Goal: Ask a question

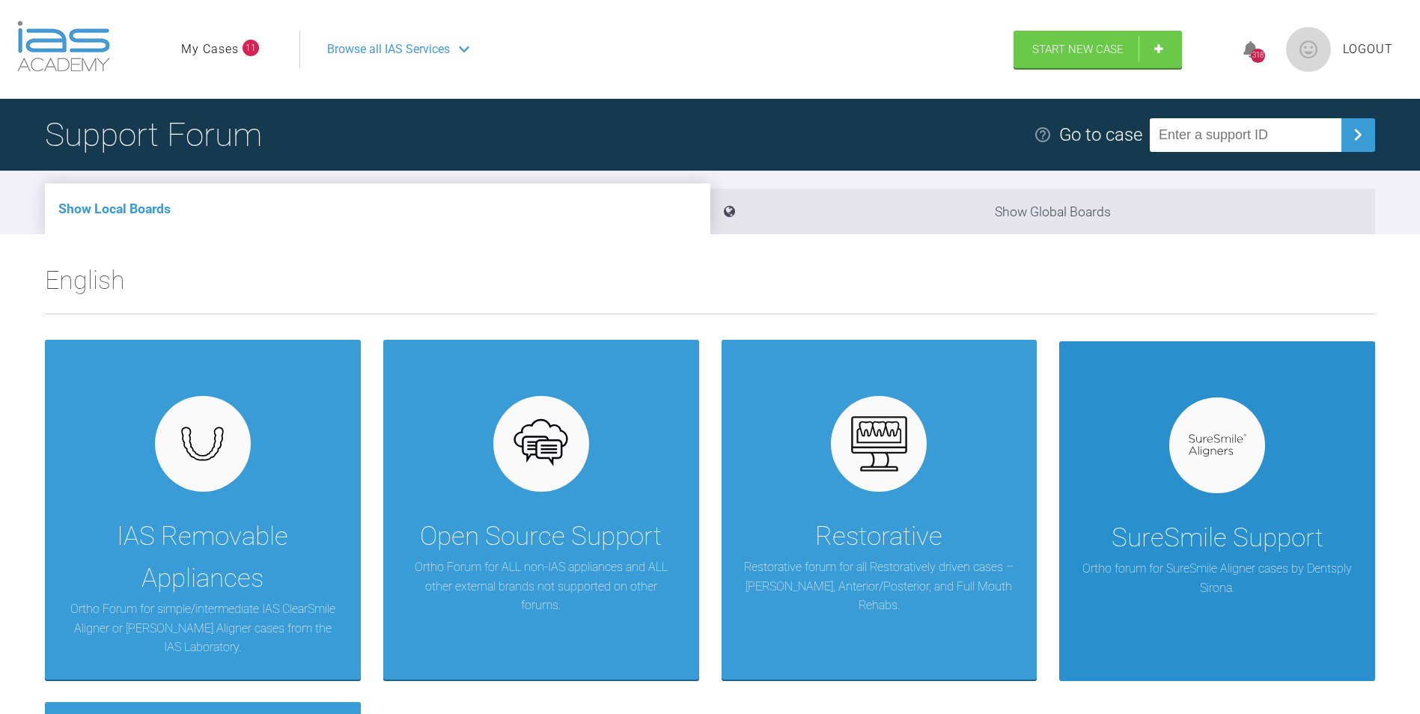
click at [1262, 474] on div "SureSmile Support Ortho forum for SureSmile Aligner cases by Dentsply Sirona." at bounding box center [1217, 511] width 316 height 340
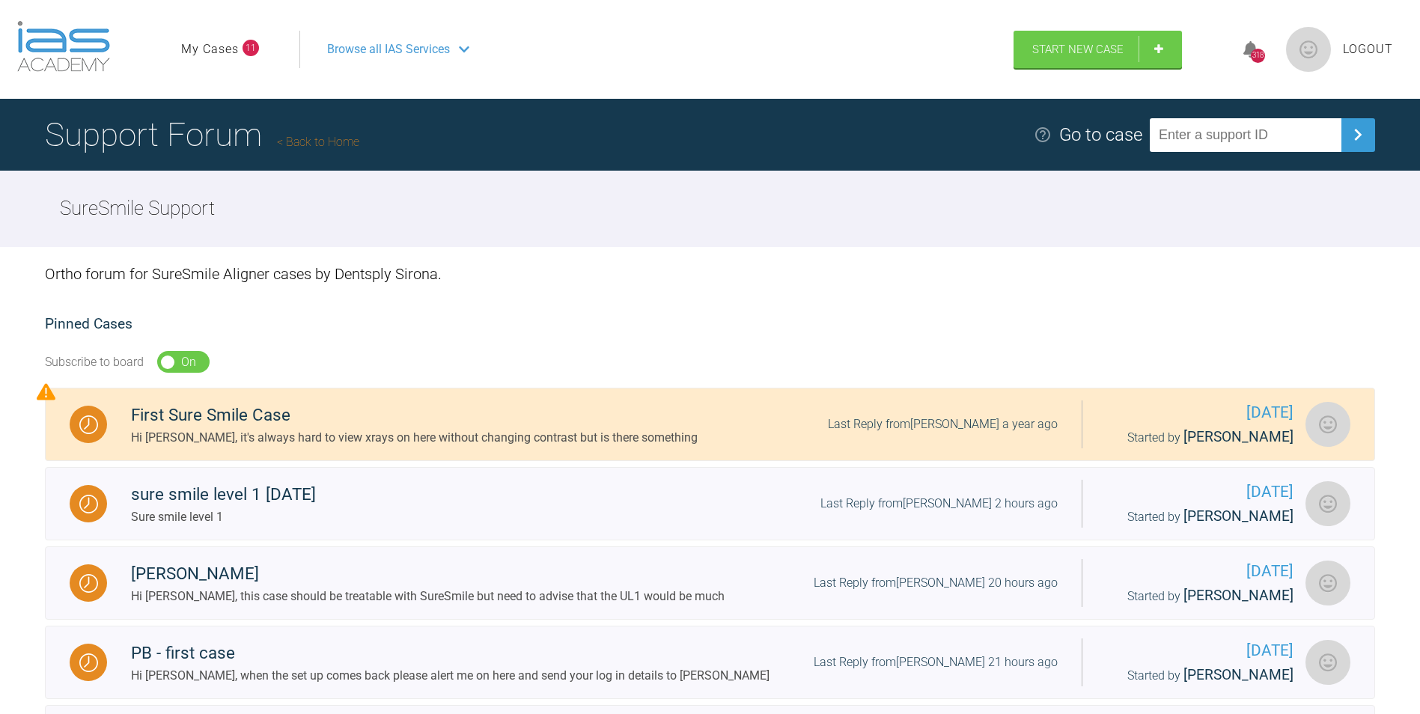
click at [235, 46] on link "My Cases" at bounding box center [210, 49] width 58 height 19
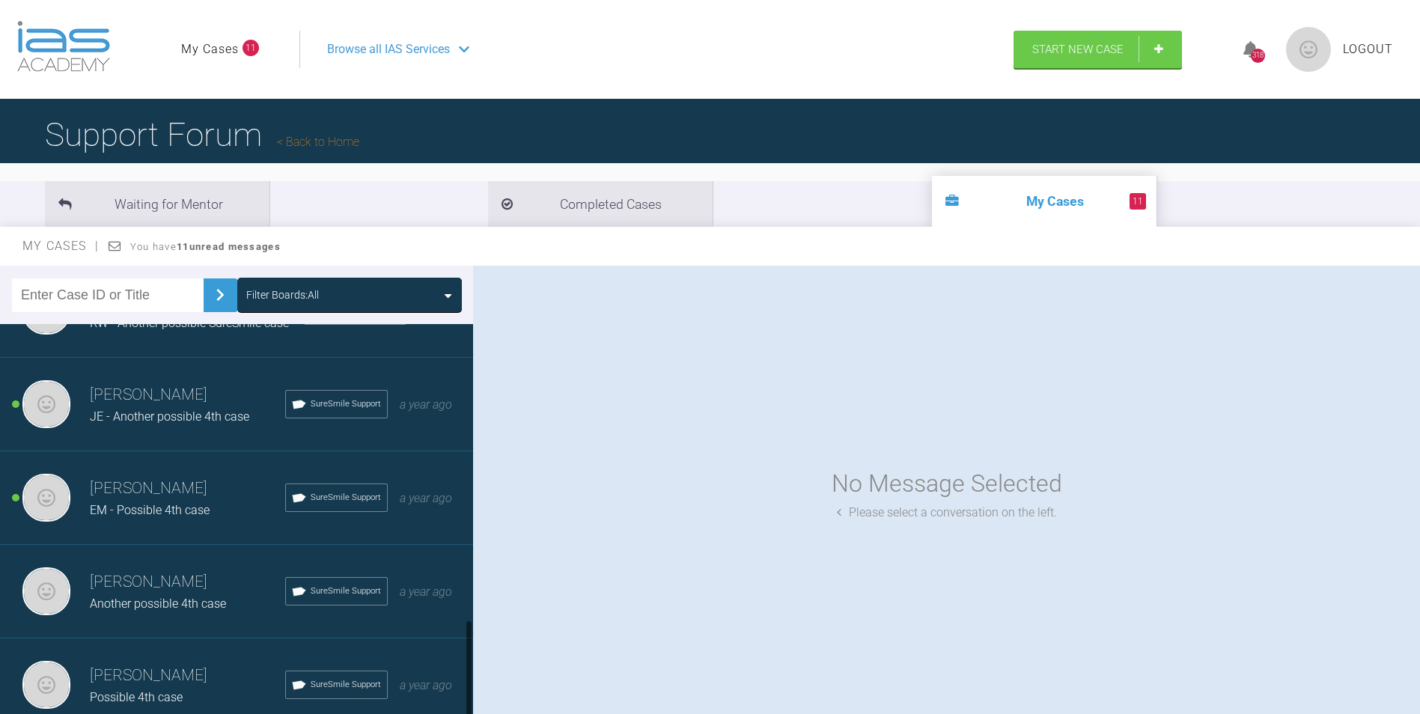
scroll to position [1204, 0]
click at [219, 486] on h3 "Cathryn Sherlock" at bounding box center [187, 488] width 195 height 25
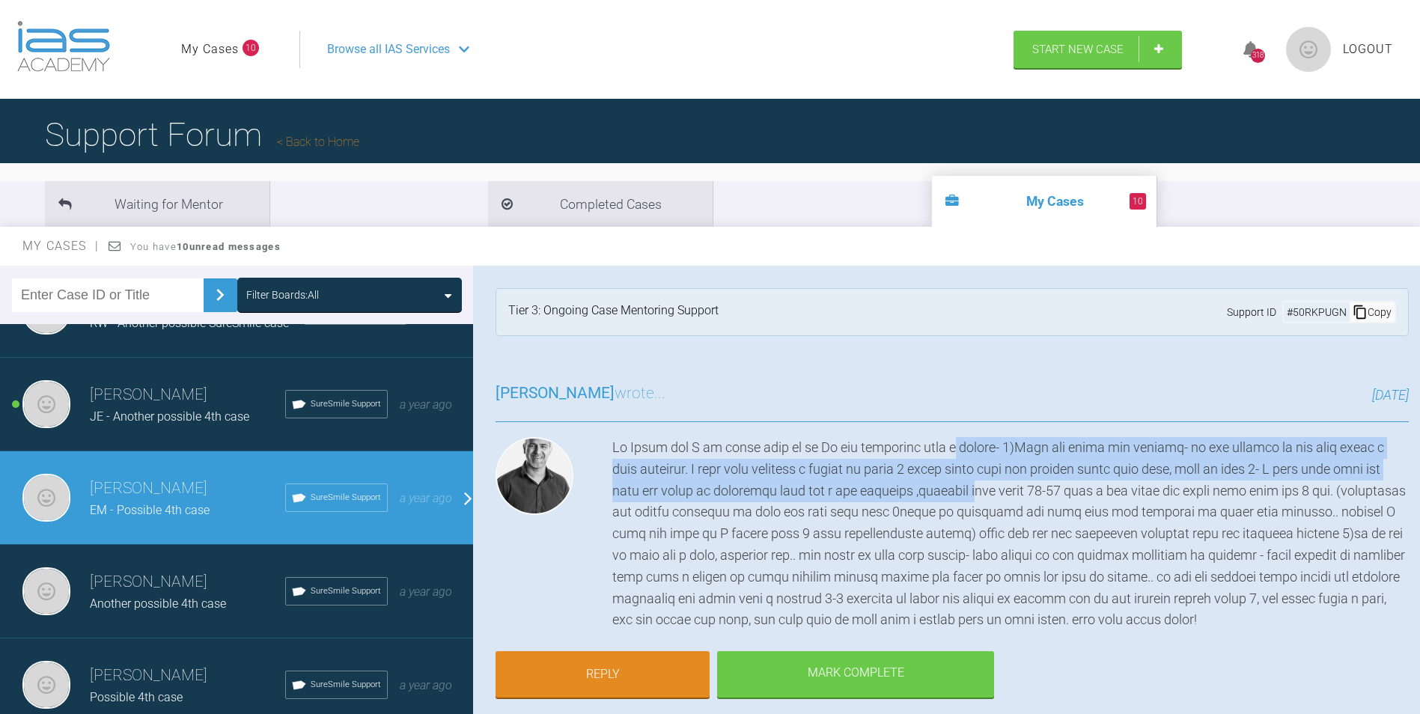
drag, startPoint x: 936, startPoint y: 447, endPoint x: 947, endPoint y: 485, distance: 39.8
click at [947, 485] on div at bounding box center [1010, 534] width 796 height 194
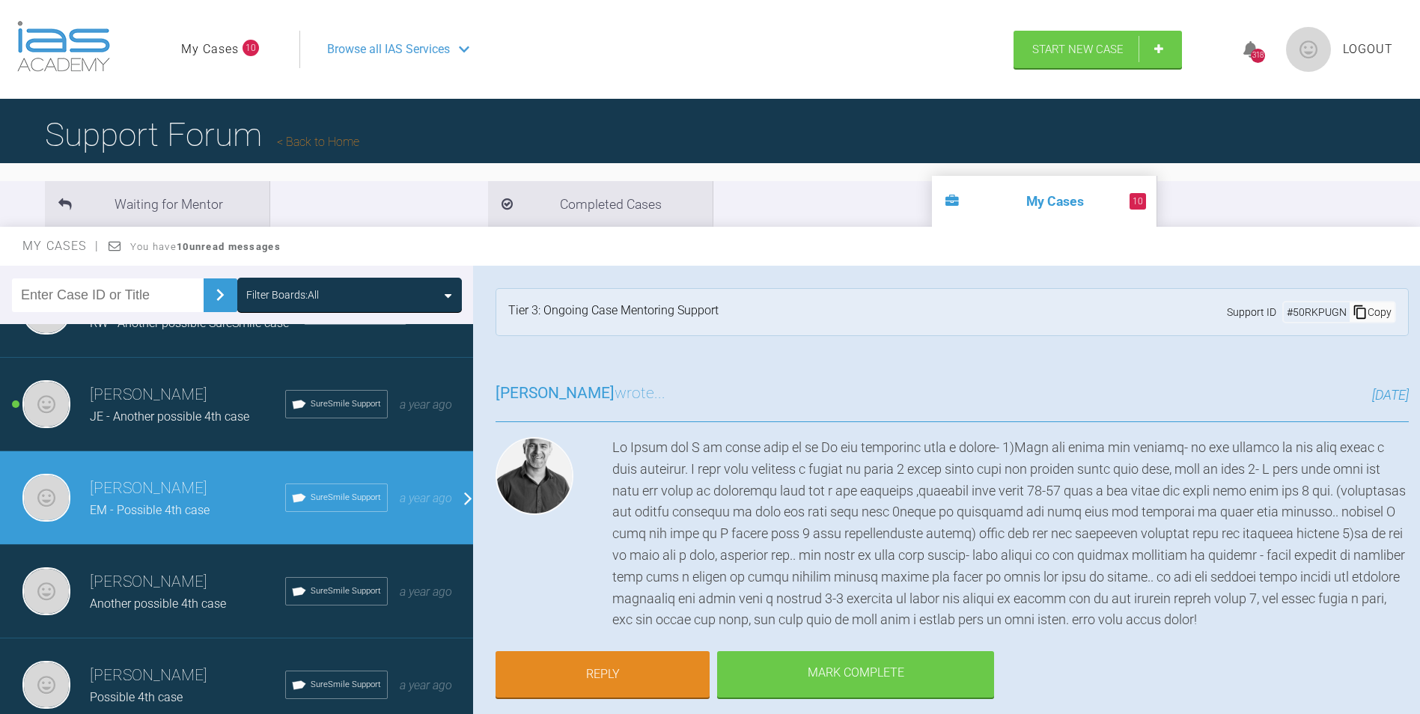
drag, startPoint x: 947, startPoint y: 485, endPoint x: 982, endPoint y: 490, distance: 35.5
click at [982, 490] on div at bounding box center [1010, 534] width 796 height 194
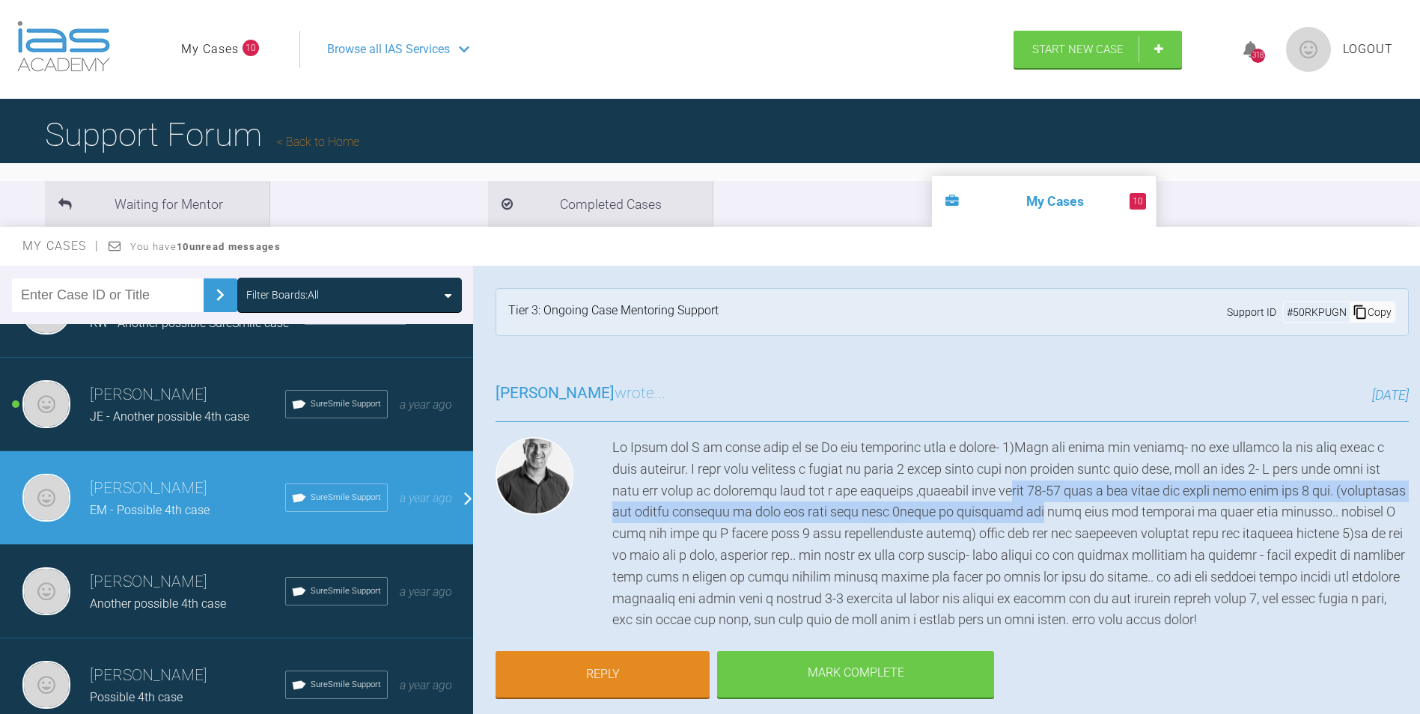
drag, startPoint x: 990, startPoint y: 488, endPoint x: 997, endPoint y: 504, distance: 17.4
click at [997, 504] on div at bounding box center [1010, 534] width 796 height 194
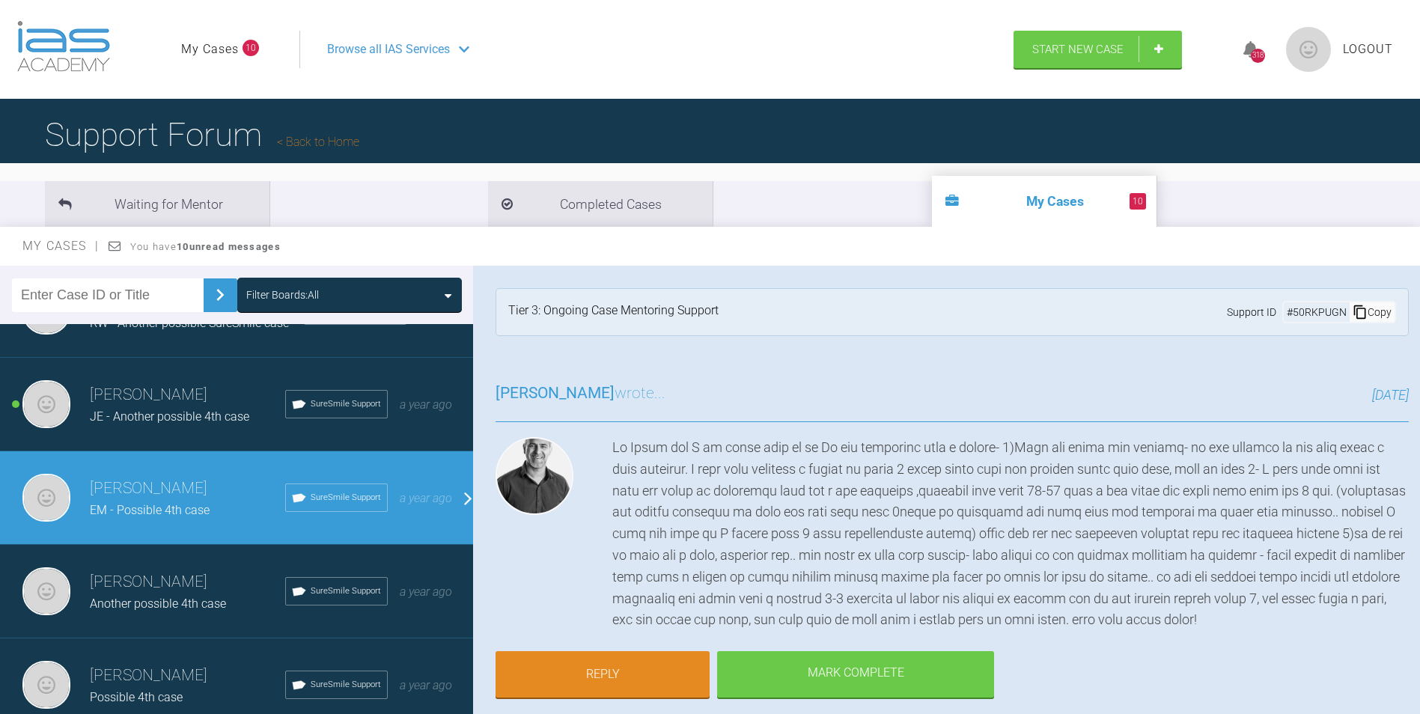
drag, startPoint x: 997, startPoint y: 504, endPoint x: 1106, endPoint y: 513, distance: 109.7
click at [1106, 513] on div at bounding box center [1010, 534] width 796 height 194
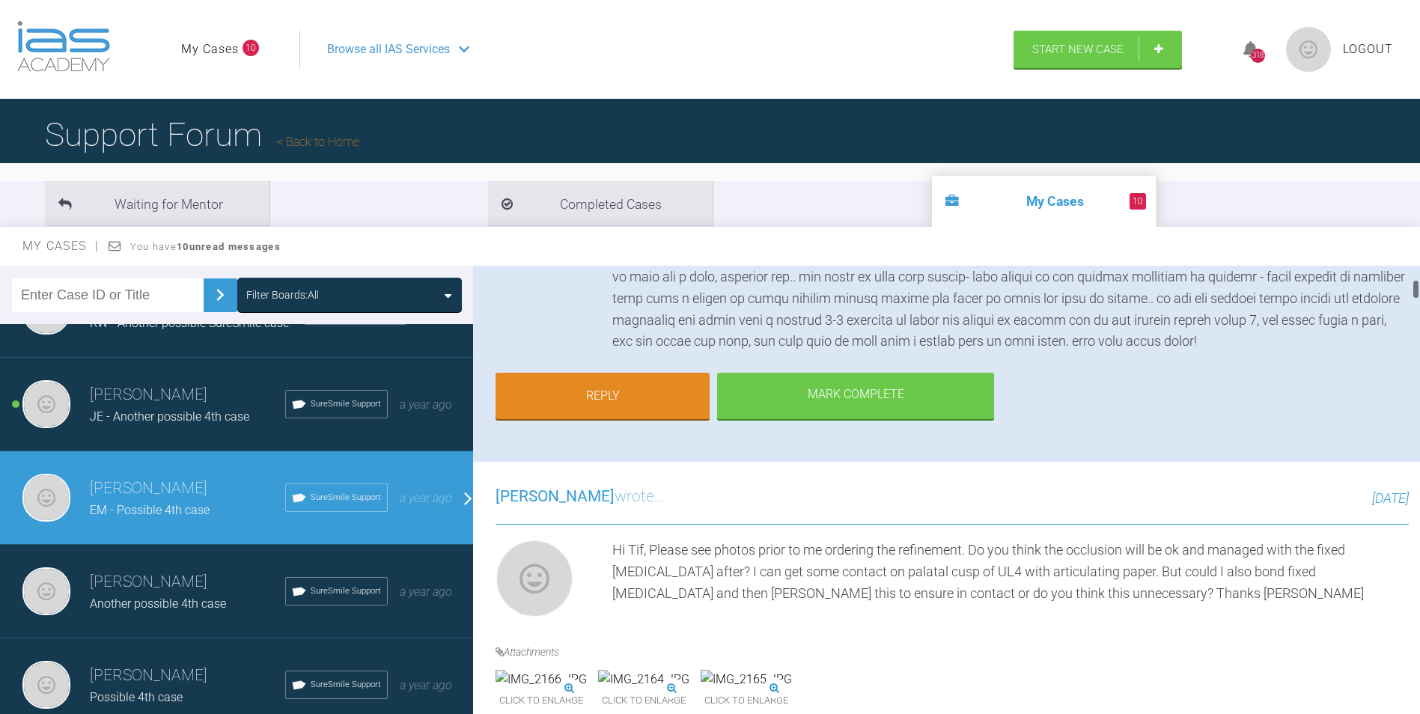
scroll to position [299, 0]
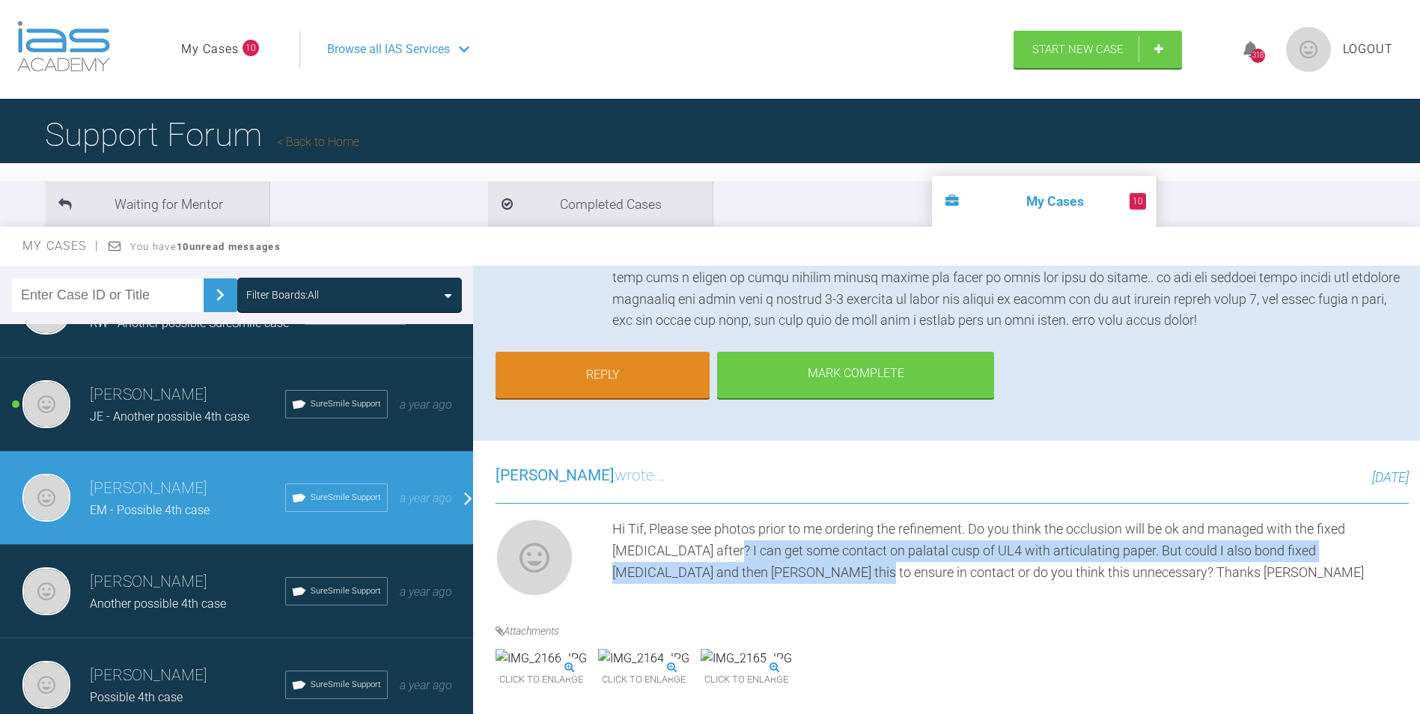
drag, startPoint x: 718, startPoint y: 550, endPoint x: 753, endPoint y: 576, distance: 43.9
click at [753, 576] on div "Hi Tif, Please see photos prior to me ordering the refinement. Do you think the…" at bounding box center [1010, 561] width 796 height 84
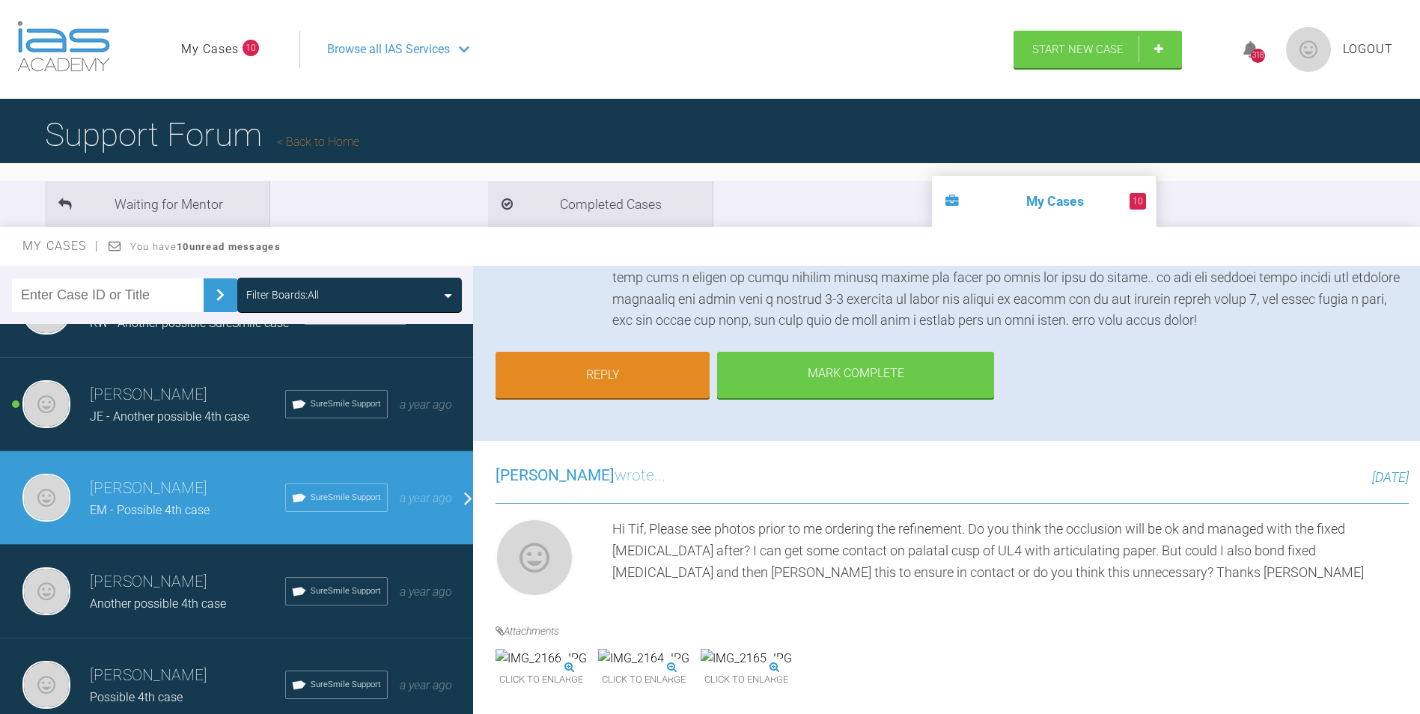
click at [1108, 570] on div "Hi Tif, Please see photos prior to me ordering the refinement. Do you think the…" at bounding box center [1010, 561] width 796 height 84
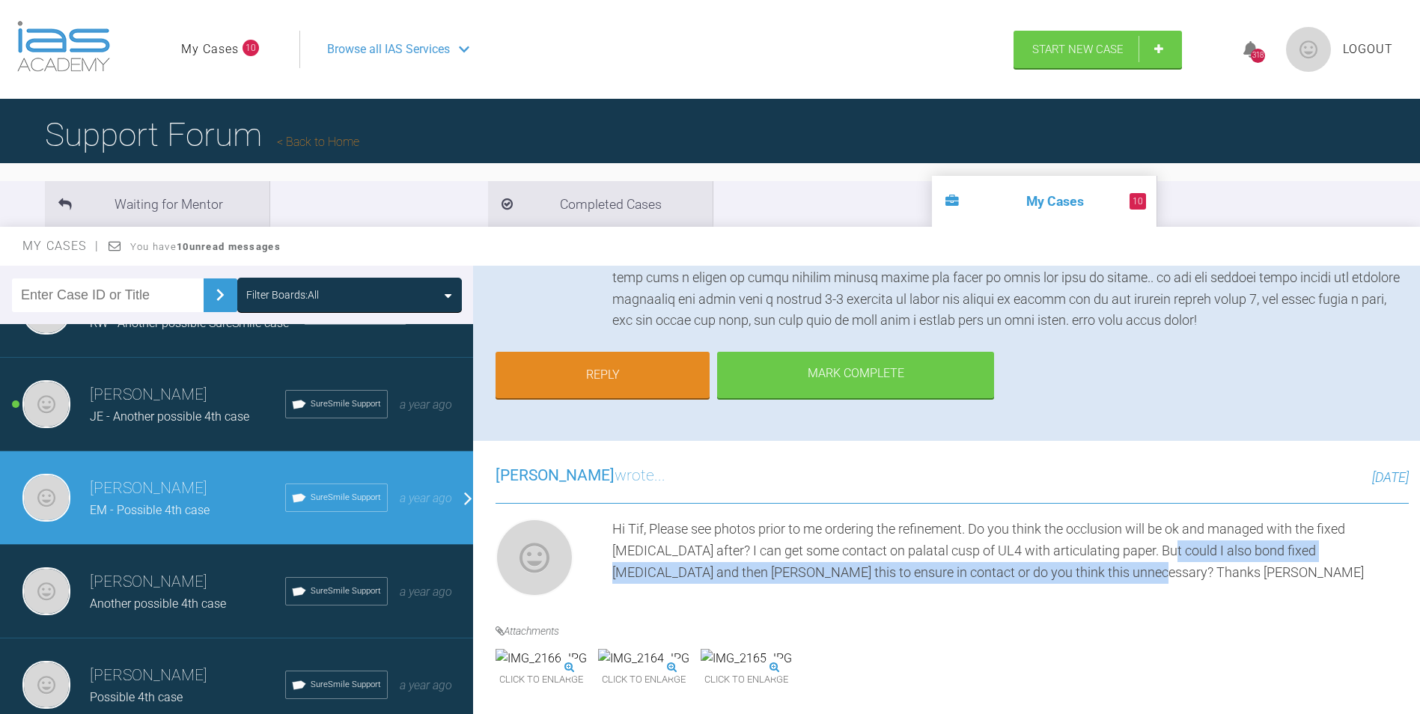
drag, startPoint x: 1156, startPoint y: 549, endPoint x: 1164, endPoint y: 564, distance: 16.7
click at [1164, 564] on div "Hi Tif, Please see photos prior to me ordering the refinement. Do you think the…" at bounding box center [1010, 561] width 796 height 84
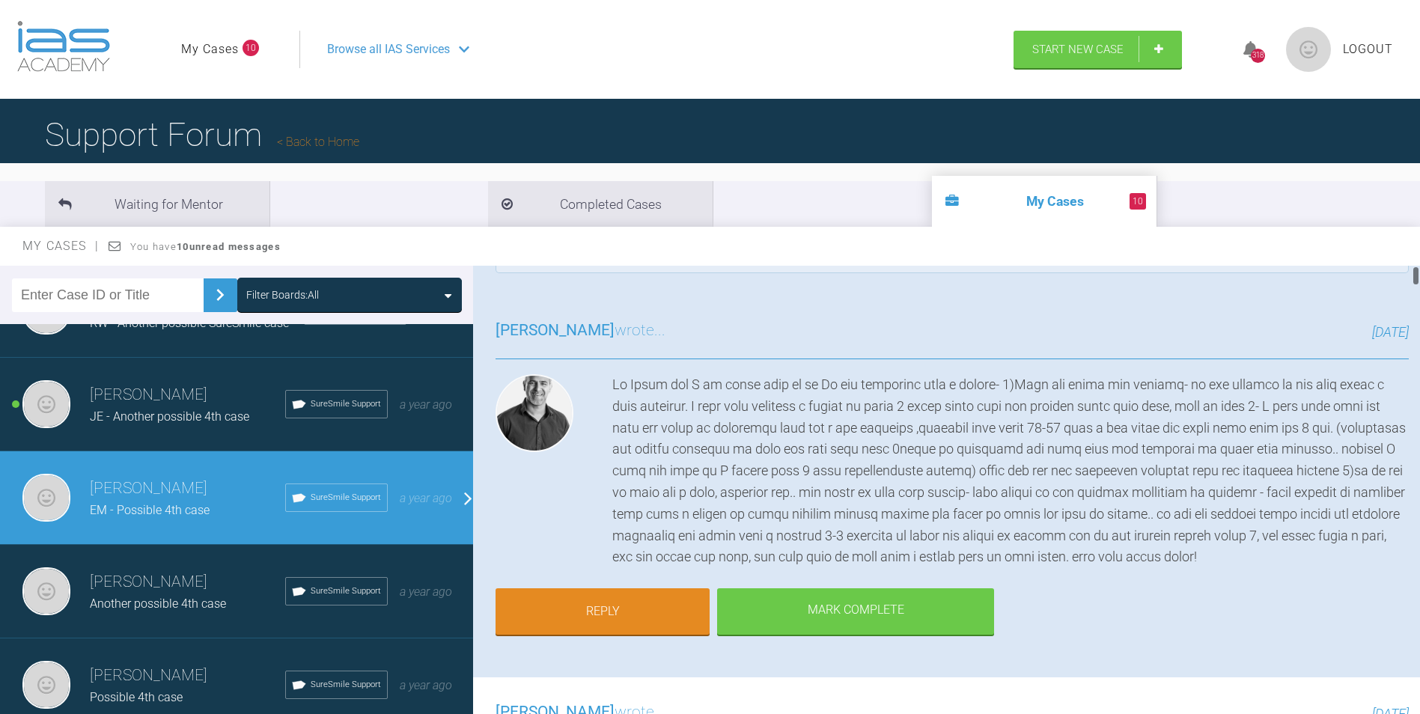
scroll to position [0, 0]
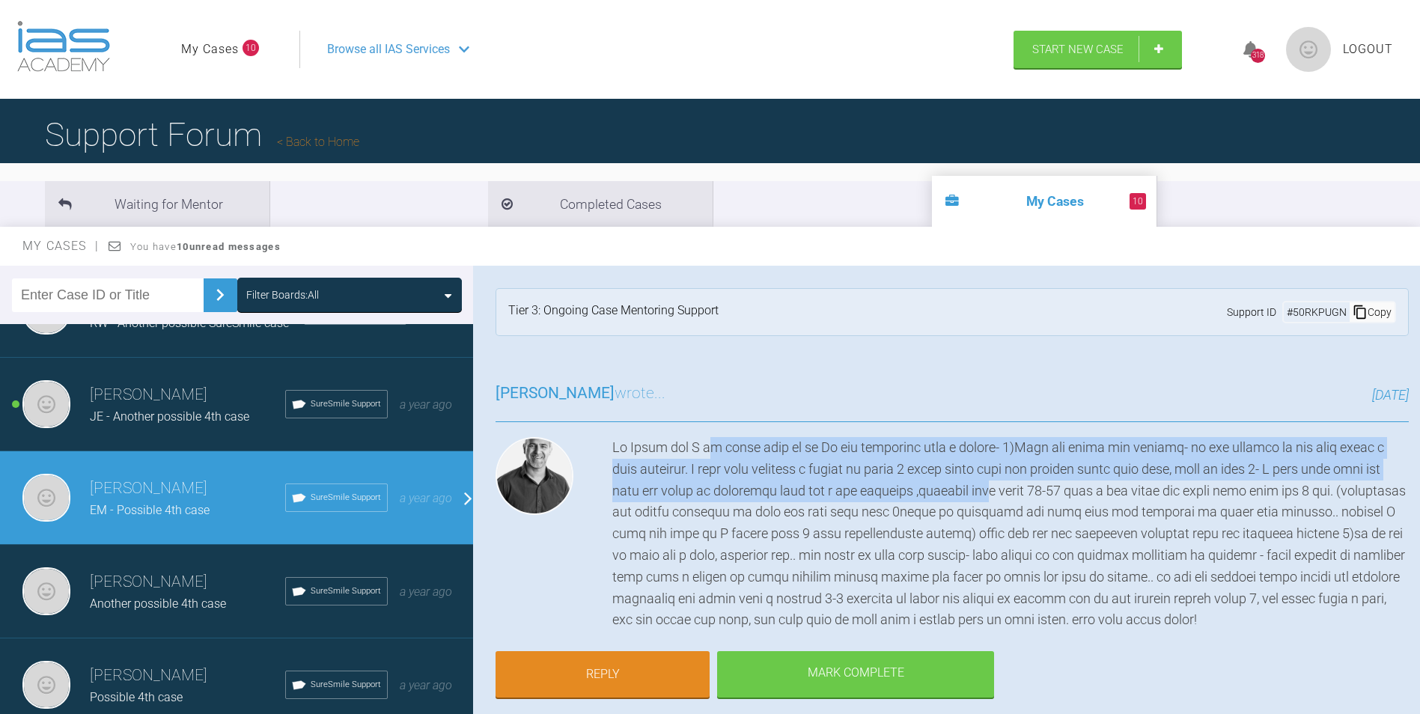
drag, startPoint x: 701, startPoint y: 444, endPoint x: 966, endPoint y: 498, distance: 269.7
click at [966, 498] on div at bounding box center [1010, 534] width 796 height 194
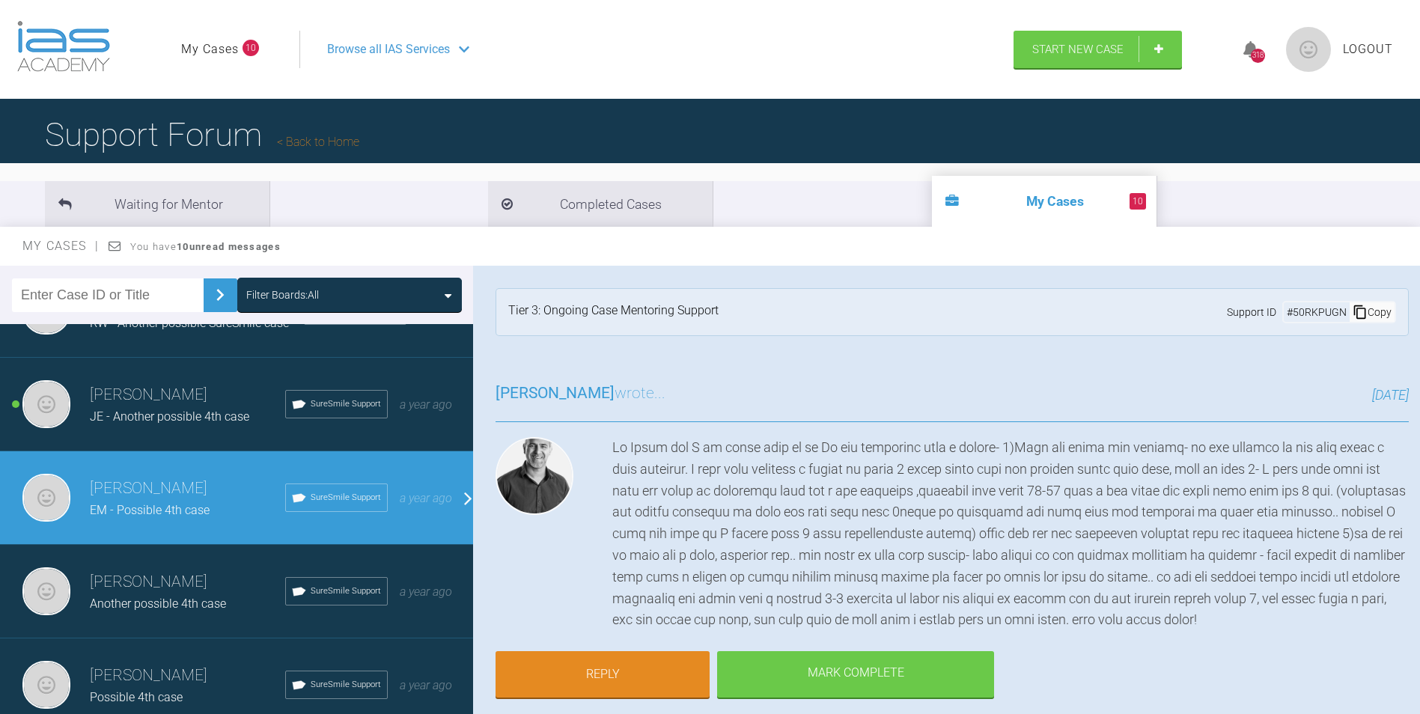
drag, startPoint x: 966, startPoint y: 498, endPoint x: 1002, endPoint y: 505, distance: 37.4
click at [1002, 505] on div at bounding box center [1010, 534] width 796 height 194
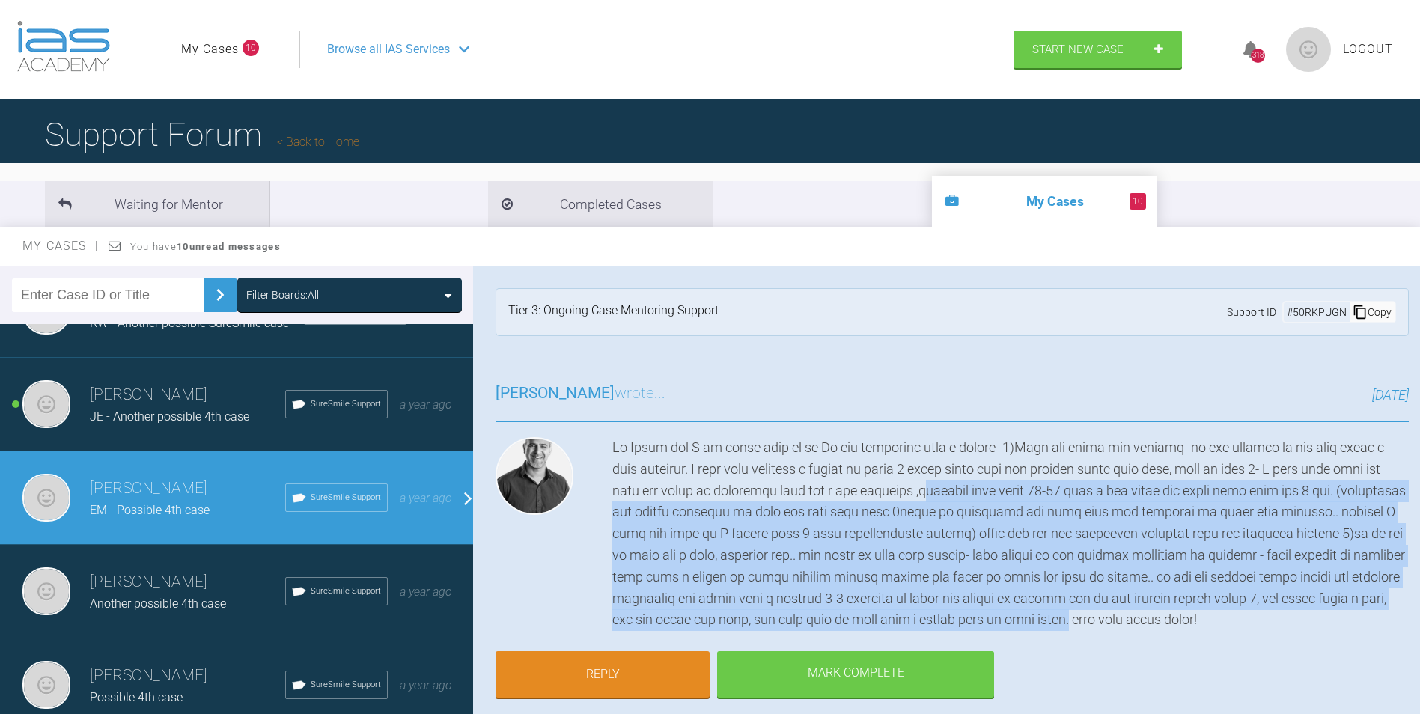
drag, startPoint x: 890, startPoint y: 490, endPoint x: 1022, endPoint y: 615, distance: 181.1
click at [1022, 615] on div at bounding box center [1010, 534] width 796 height 194
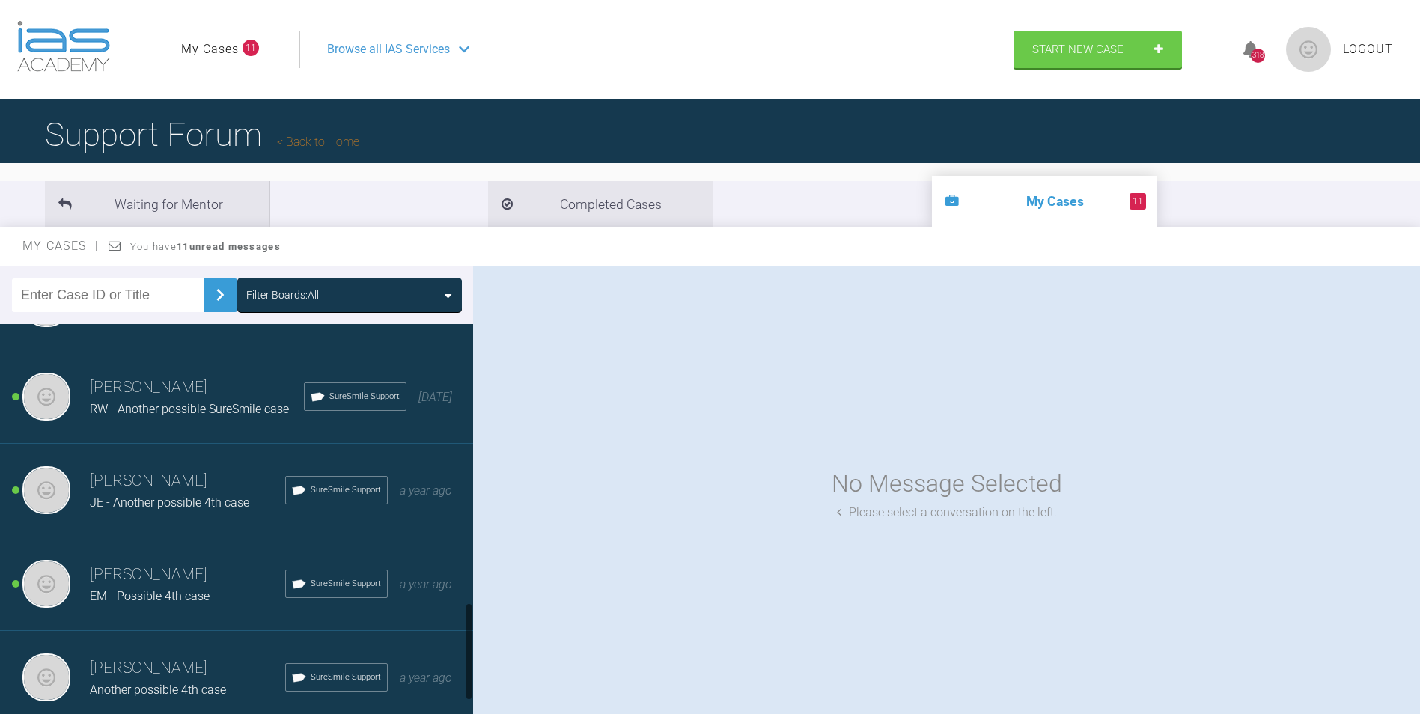
scroll to position [1123, 0]
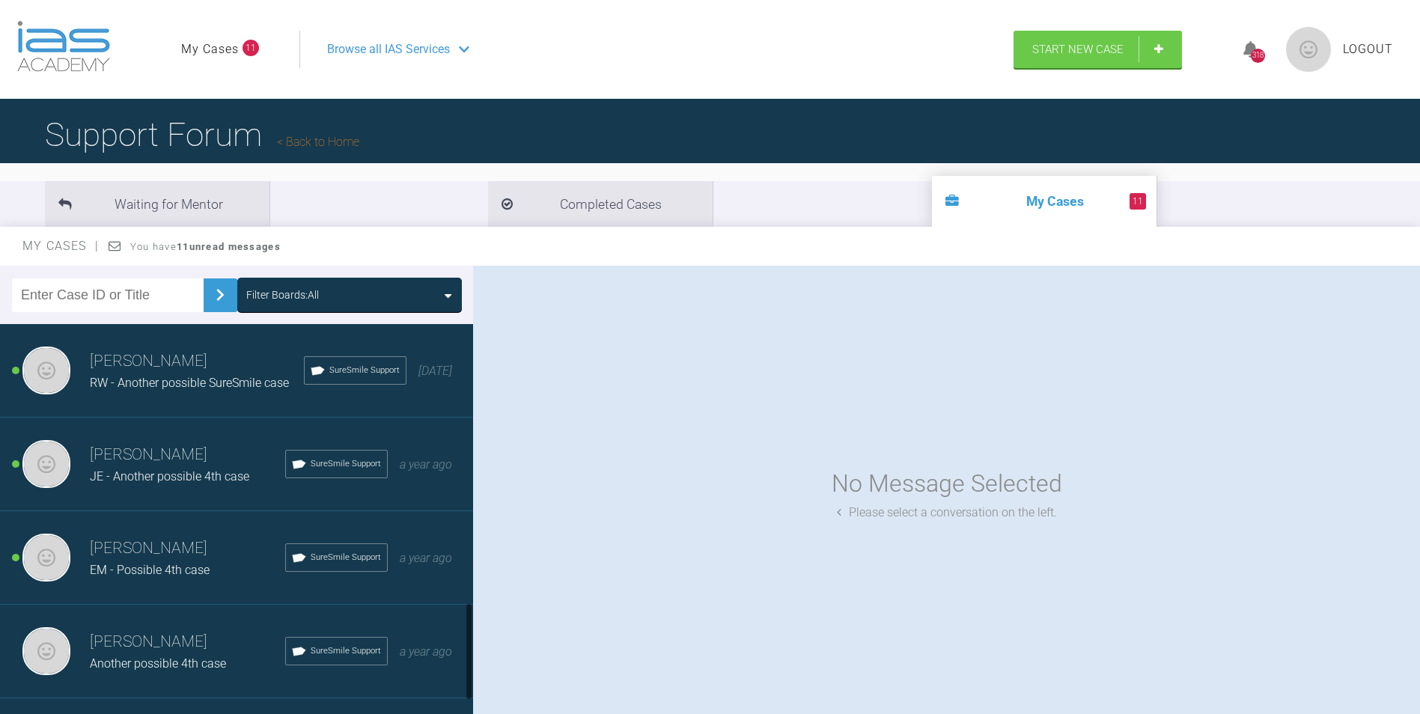
click at [230, 554] on h3 "Cathryn Sherlock" at bounding box center [187, 548] width 195 height 25
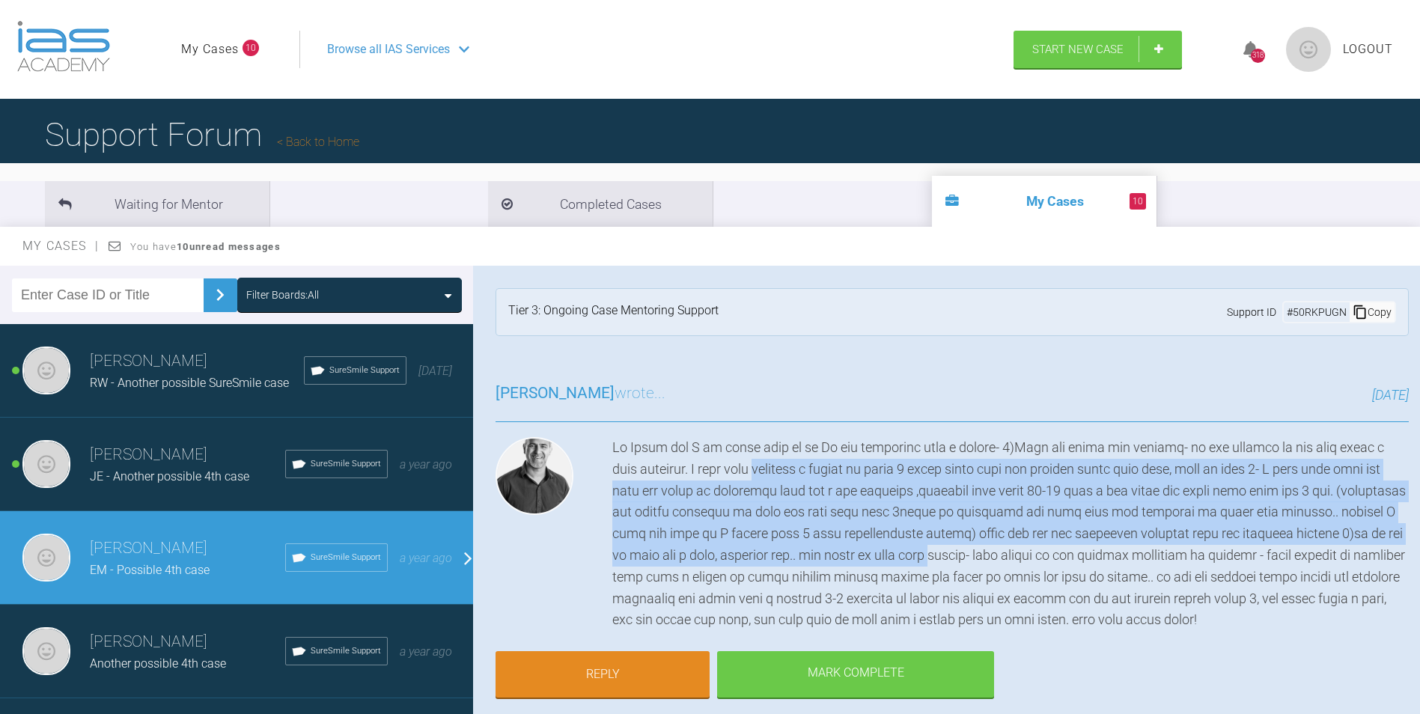
drag, startPoint x: 723, startPoint y: 466, endPoint x: 845, endPoint y: 545, distance: 145.1
click at [845, 545] on div at bounding box center [1010, 534] width 796 height 194
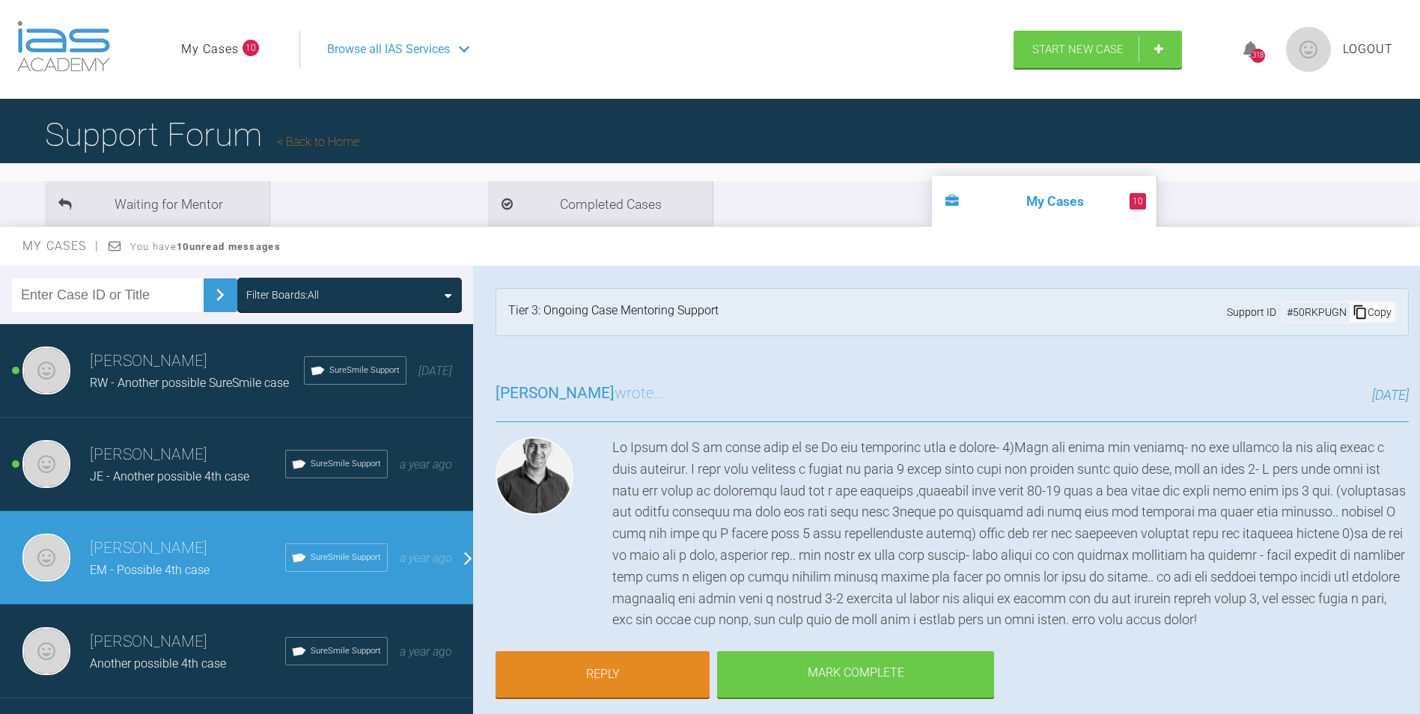
click at [707, 585] on div at bounding box center [1010, 534] width 796 height 194
